Goal: Check status

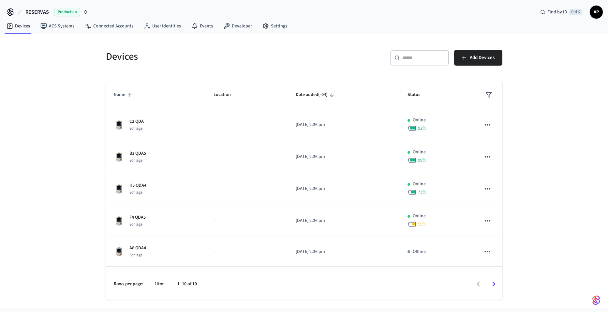
click at [121, 96] on span "Name" at bounding box center [124, 95] width 20 height 10
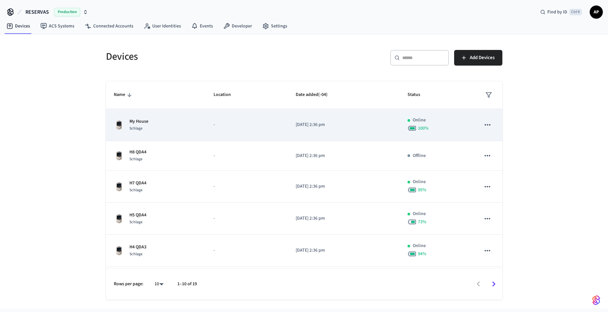
click at [152, 123] on div "My House Schlage" at bounding box center [156, 125] width 84 height 14
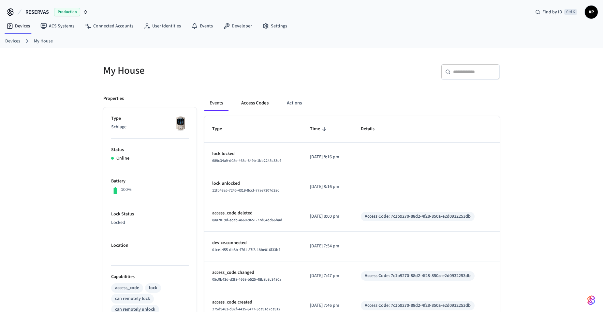
click at [269, 103] on button "Access Codes" at bounding box center [255, 103] width 38 height 16
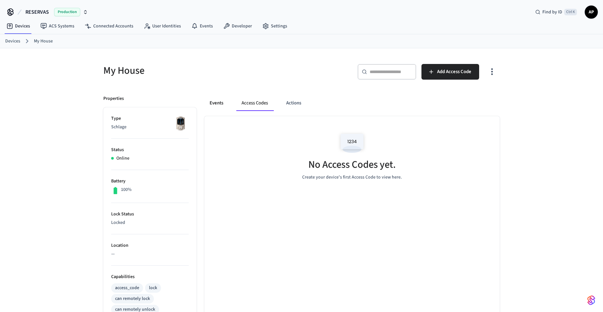
click at [219, 105] on button "Events" at bounding box center [216, 103] width 24 height 16
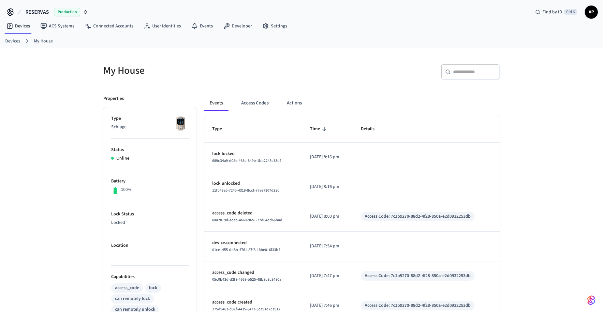
click at [24, 41] on icon at bounding box center [27, 41] width 8 height 8
click at [17, 40] on link "Devices" at bounding box center [12, 41] width 15 height 7
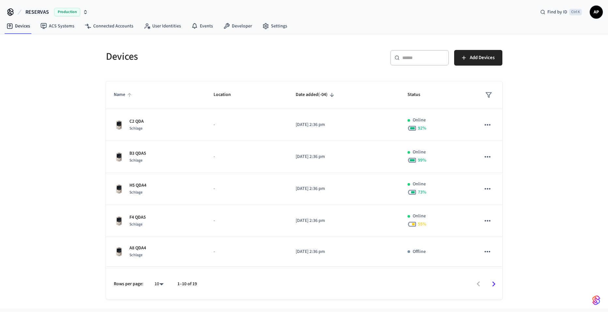
click at [123, 93] on span "Name" at bounding box center [124, 95] width 20 height 10
